Goal: Task Accomplishment & Management: Manage account settings

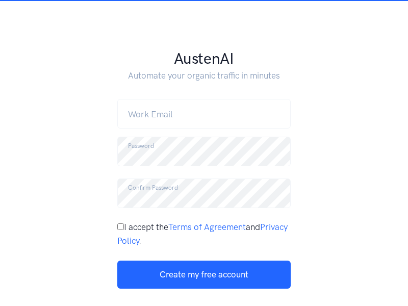
click at [247, 305] on link "Log in" at bounding box center [245, 310] width 20 height 9
